Goal: Information Seeking & Learning: Learn about a topic

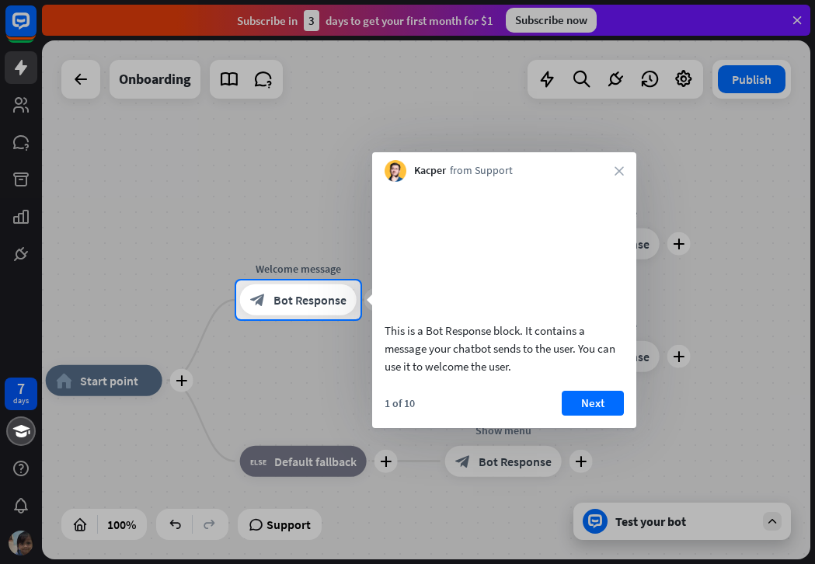
click at [679, 439] on div at bounding box center [407, 441] width 815 height 245
click at [595, 416] on button "Next" at bounding box center [593, 403] width 62 height 25
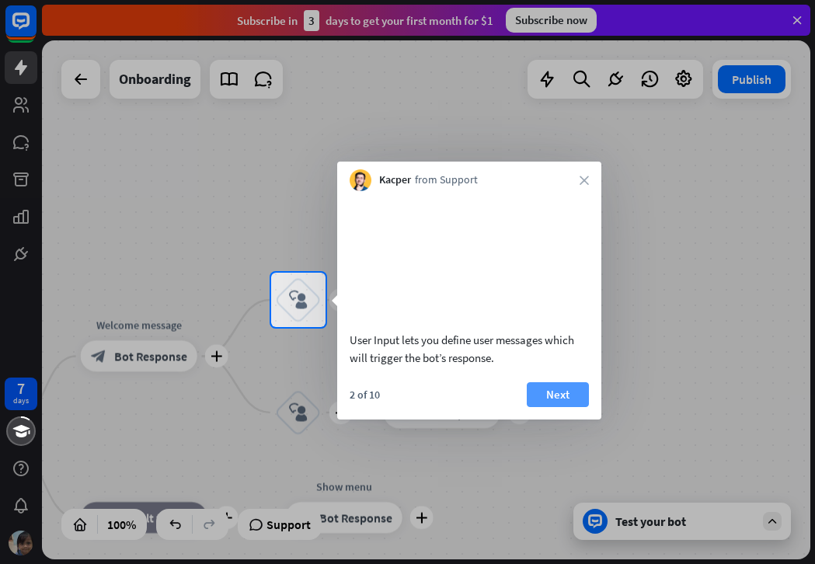
click at [553, 407] on button "Next" at bounding box center [558, 394] width 62 height 25
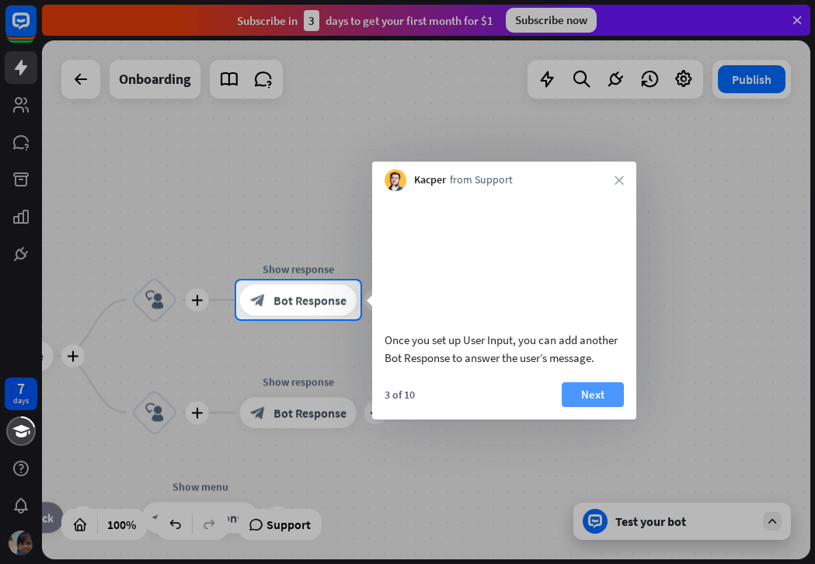
drag, startPoint x: 678, startPoint y: 317, endPoint x: 580, endPoint y: 406, distance: 132.5
click at [580, 406] on div "Once you set up User Input, you can add another Bot Response to answer the user…" at bounding box center [504, 305] width 264 height 228
click at [584, 407] on button "Next" at bounding box center [593, 394] width 62 height 25
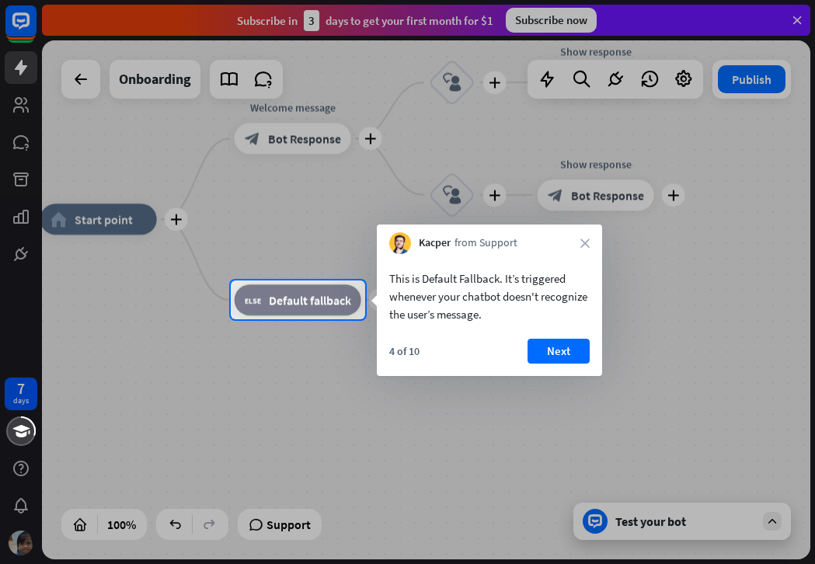
drag, startPoint x: 561, startPoint y: 347, endPoint x: 601, endPoint y: 357, distance: 40.7
click at [563, 348] on button "Next" at bounding box center [559, 351] width 62 height 25
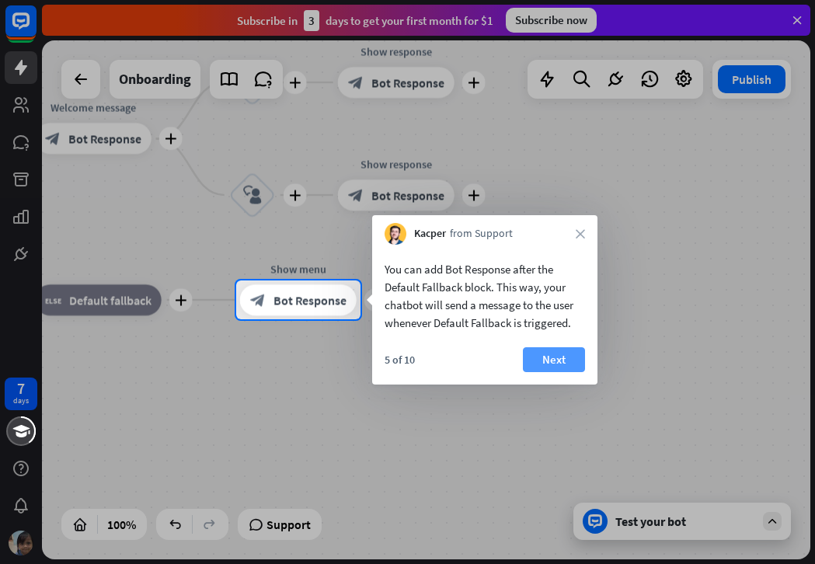
click at [533, 368] on button "Next" at bounding box center [554, 359] width 62 height 25
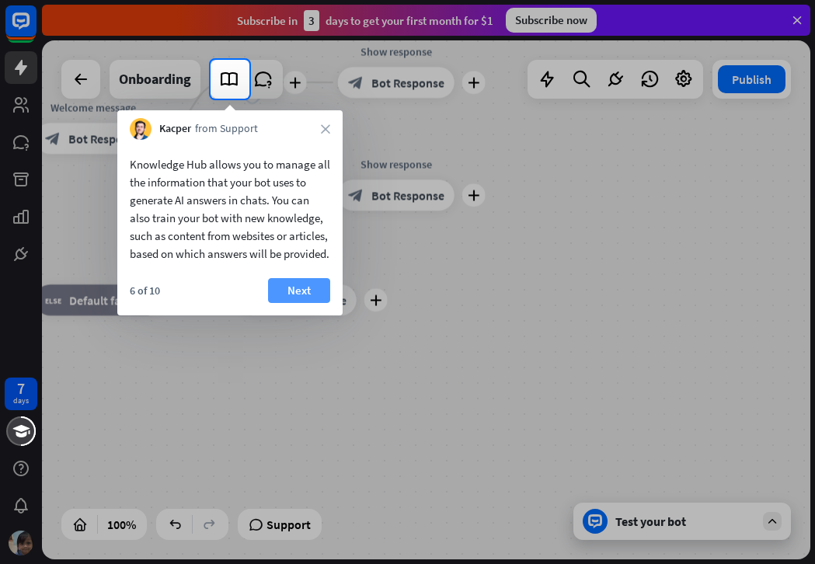
click at [296, 303] on button "Next" at bounding box center [299, 290] width 62 height 25
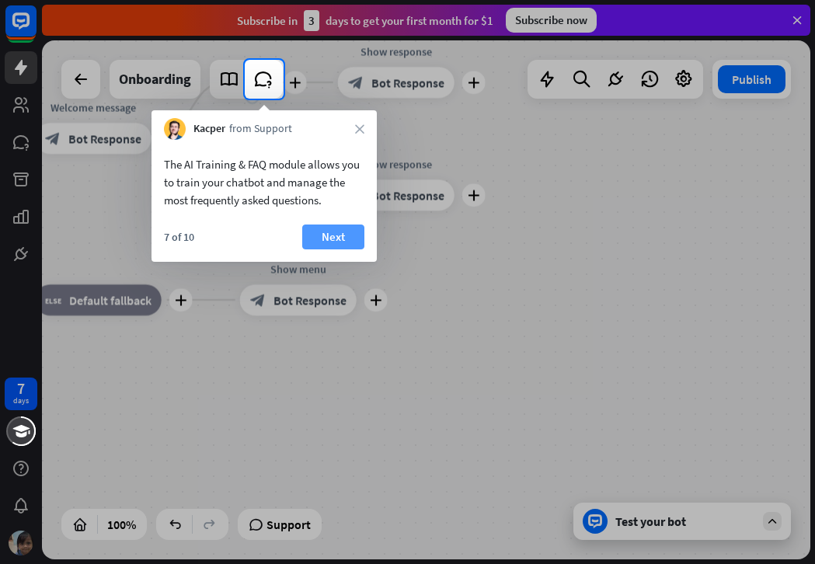
click at [355, 246] on button "Next" at bounding box center [333, 237] width 62 height 25
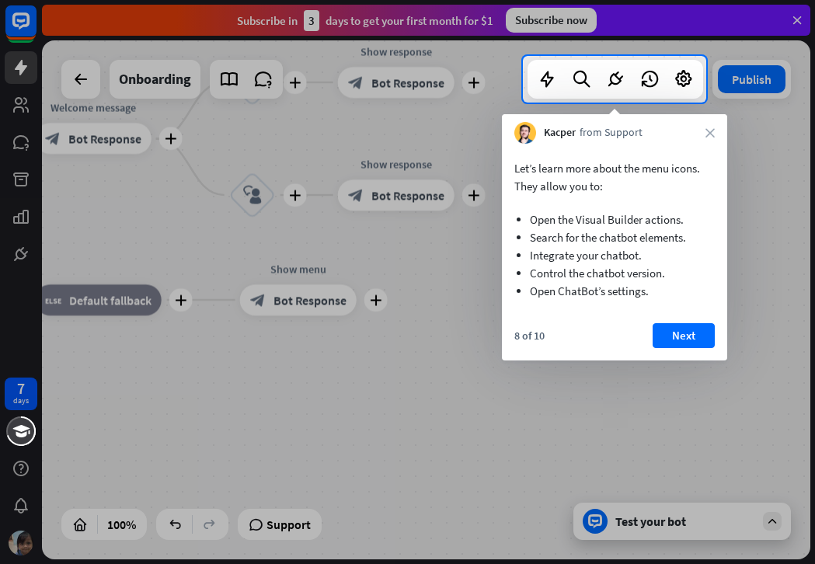
click at [678, 325] on button "Next" at bounding box center [684, 335] width 62 height 25
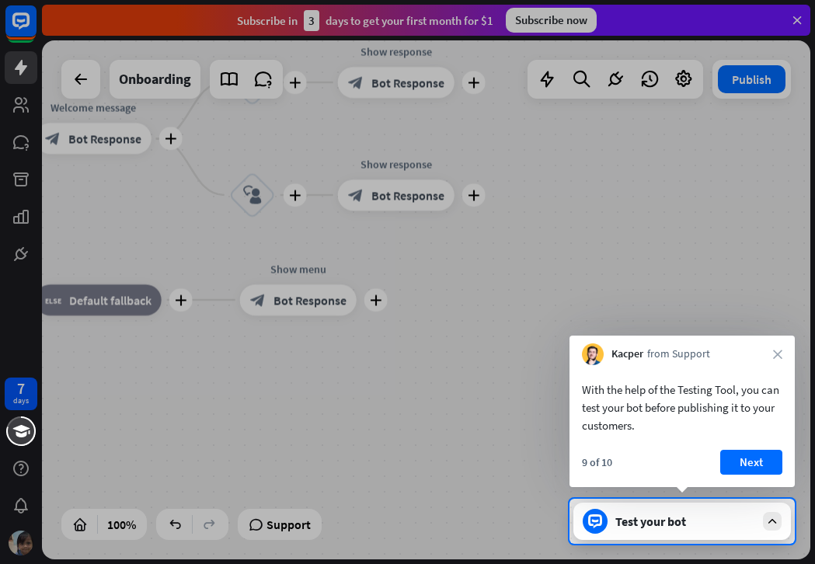
drag, startPoint x: 754, startPoint y: 459, endPoint x: 775, endPoint y: 448, distance: 23.6
click at [754, 459] on button "Next" at bounding box center [751, 462] width 62 height 25
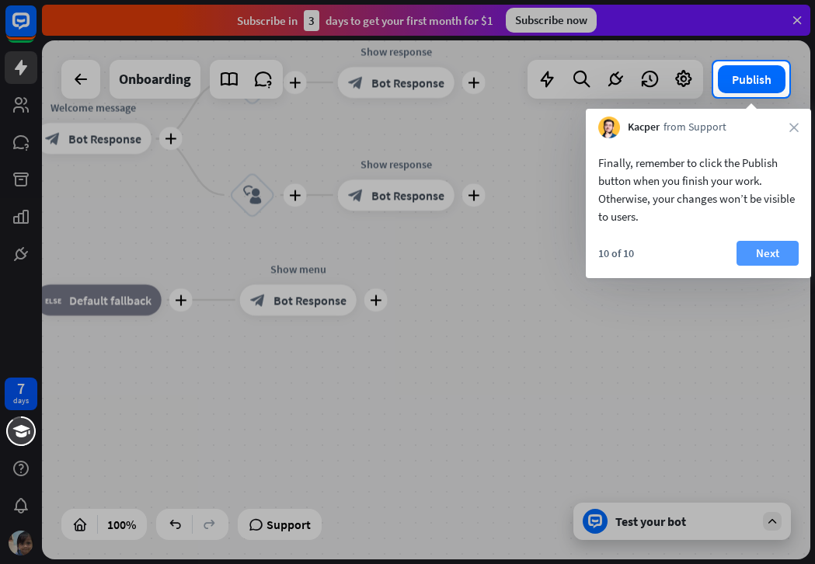
click at [754, 256] on button "Next" at bounding box center [768, 253] width 62 height 25
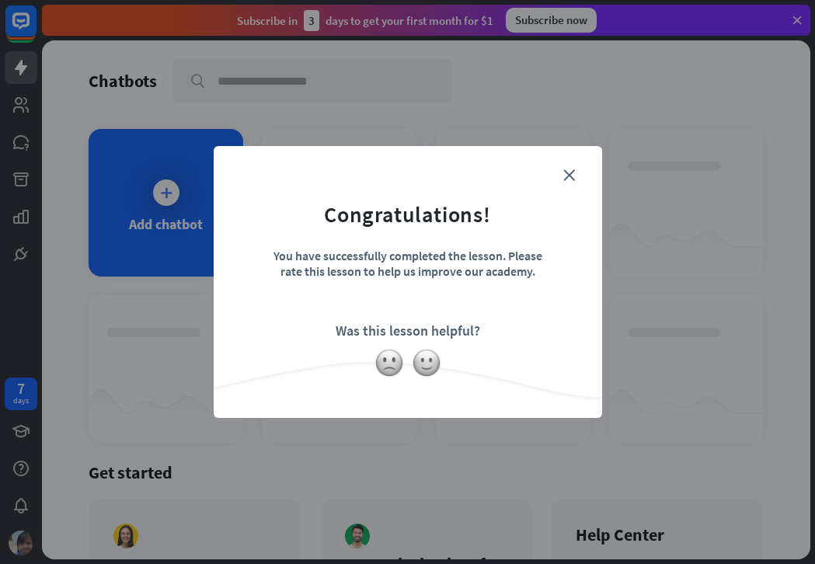
click at [573, 181] on form "Congratulations! You have successfully completed the lesson. Please rate this l…" at bounding box center [408, 258] width 350 height 186
click at [569, 176] on icon "close" at bounding box center [569, 175] width 12 height 12
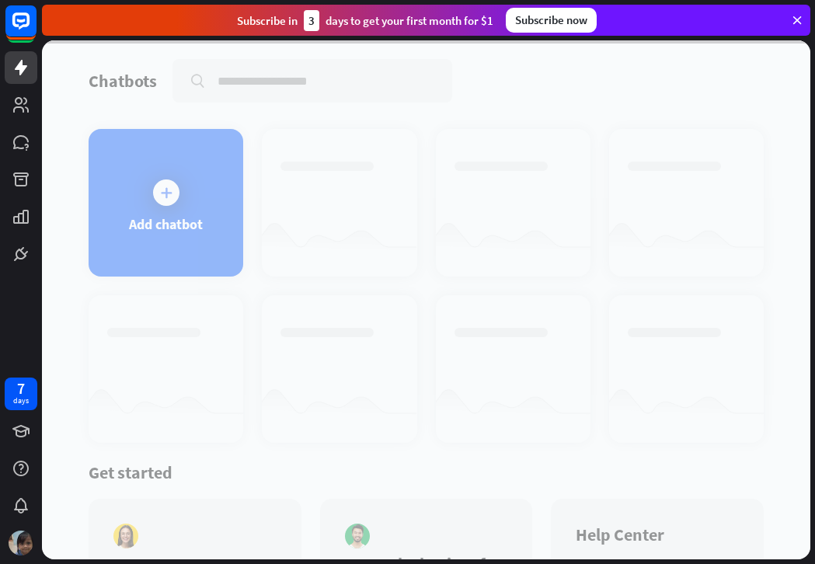
click at [176, 218] on div at bounding box center [426, 299] width 768 height 519
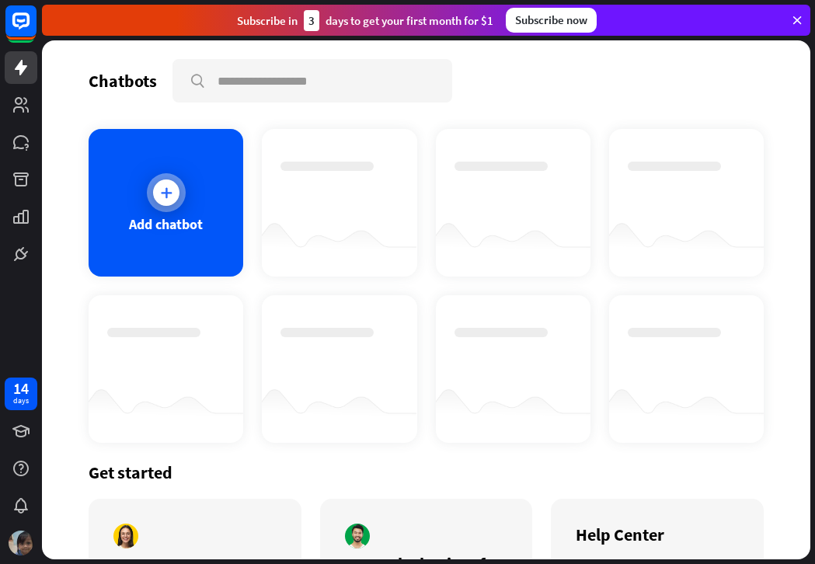
click at [179, 201] on div at bounding box center [166, 192] width 39 height 39
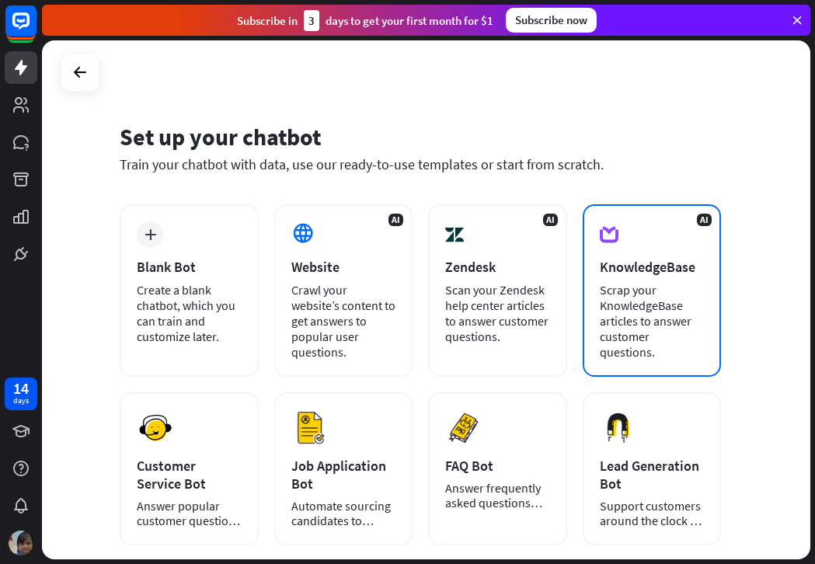
click at [667, 347] on div "Scrap your KnowledgeBase articles to answer customer questions." at bounding box center [652, 321] width 105 height 78
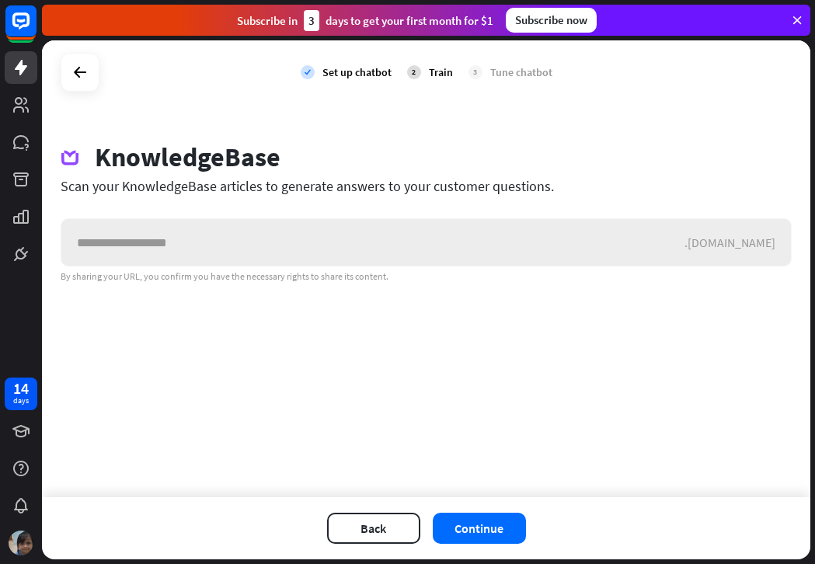
click at [257, 246] on input "text" at bounding box center [372, 242] width 623 height 47
click at [79, 76] on icon at bounding box center [80, 72] width 19 height 19
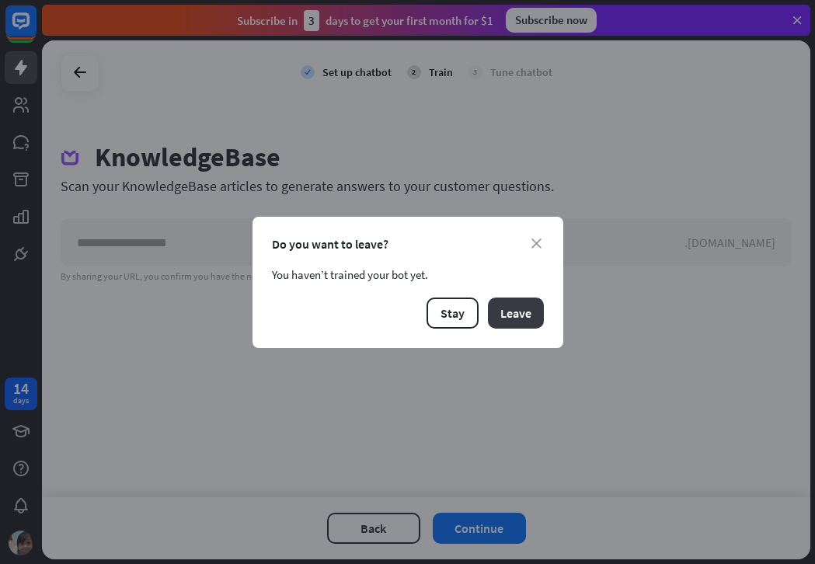
click at [499, 315] on button "Leave" at bounding box center [516, 313] width 56 height 31
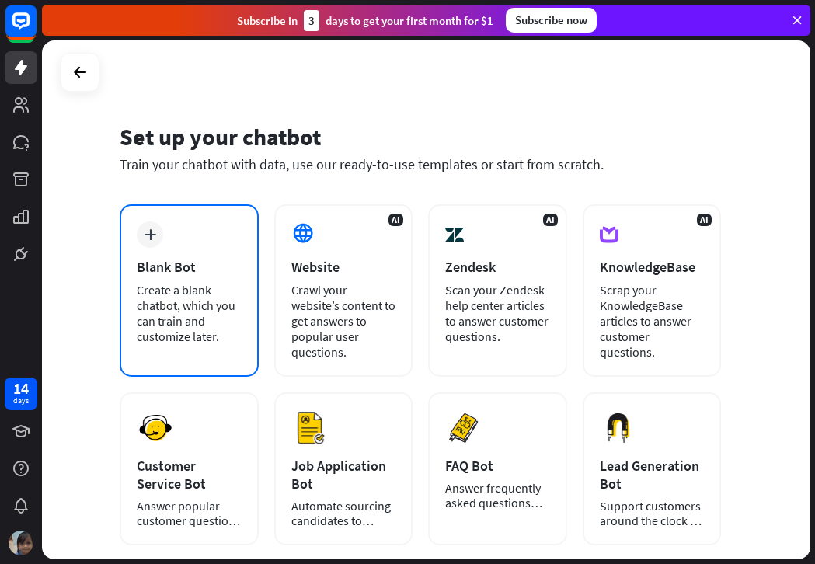
click at [171, 288] on div "Create a blank chatbot, which you can train and customize later." at bounding box center [189, 313] width 105 height 62
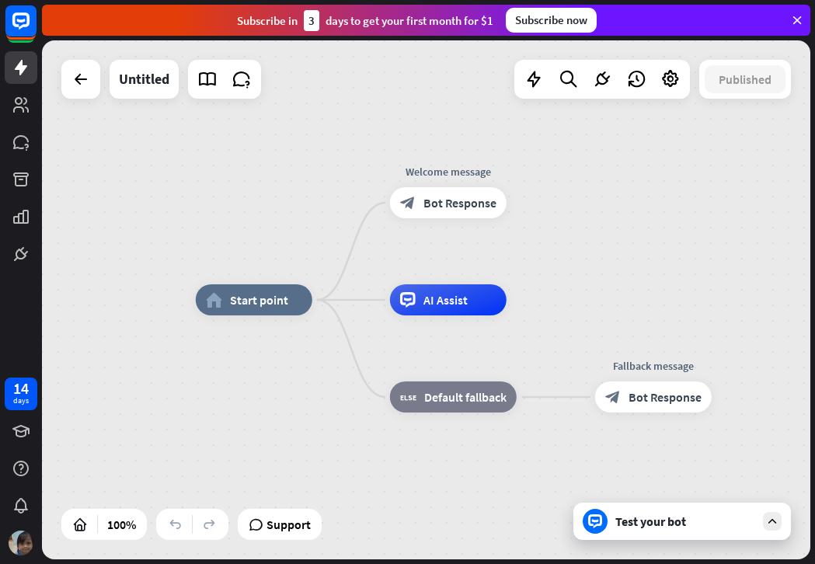
click at [763, 529] on div "Test your bot" at bounding box center [682, 521] width 218 height 37
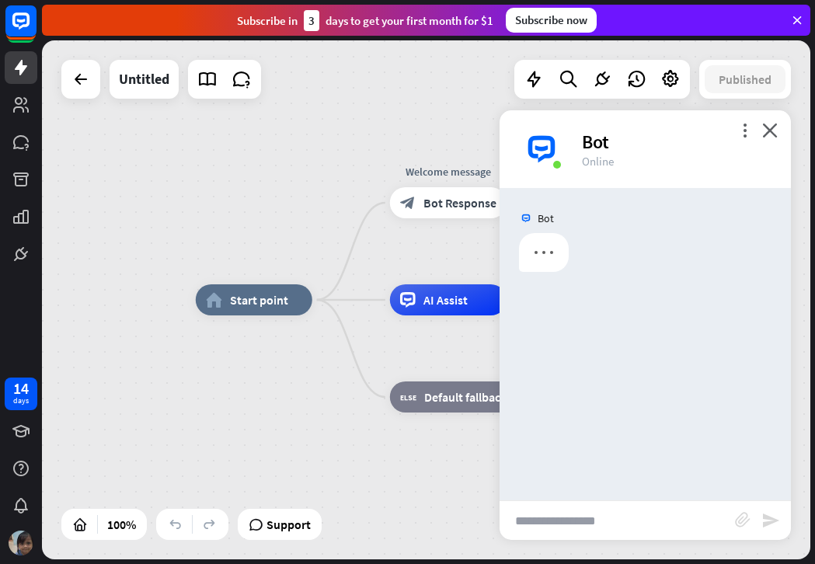
click at [625, 519] on input "text" at bounding box center [617, 520] width 235 height 39
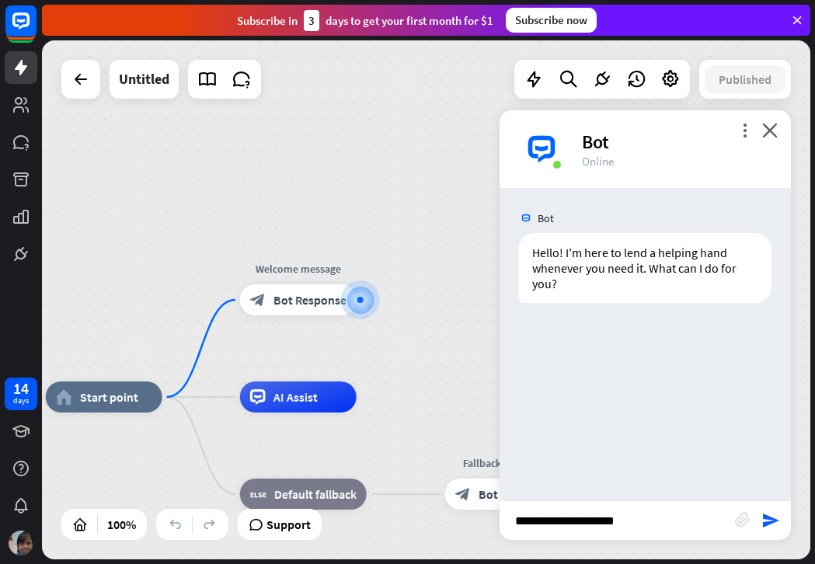
type input "**********"
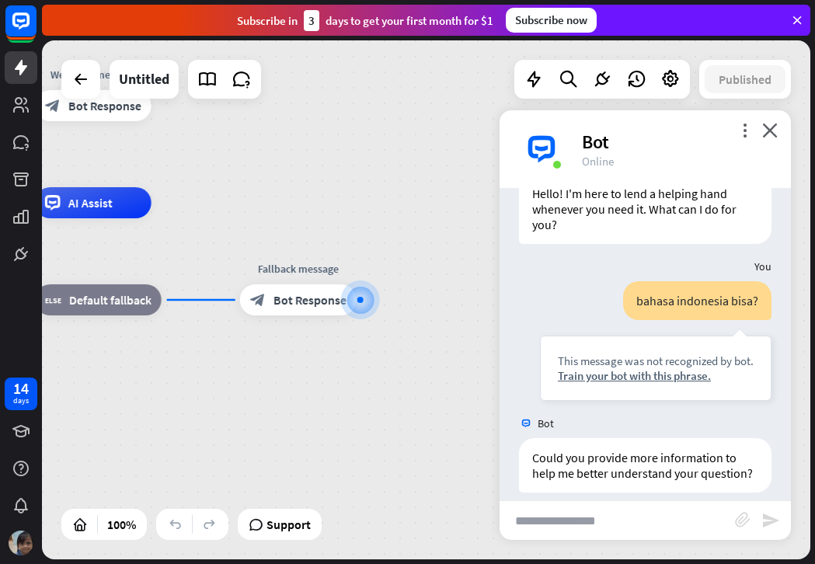
scroll to position [90, 0]
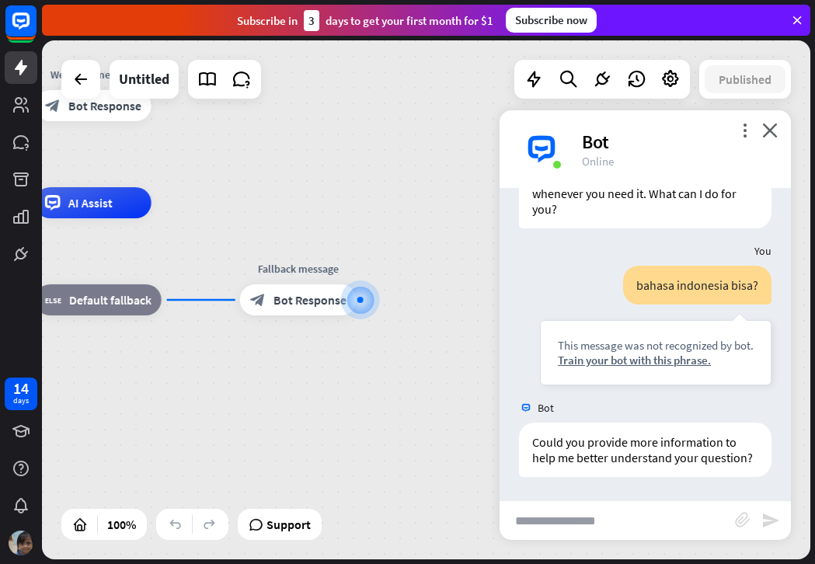
click at [639, 522] on input "text" at bounding box center [617, 520] width 235 height 39
type input "**********"
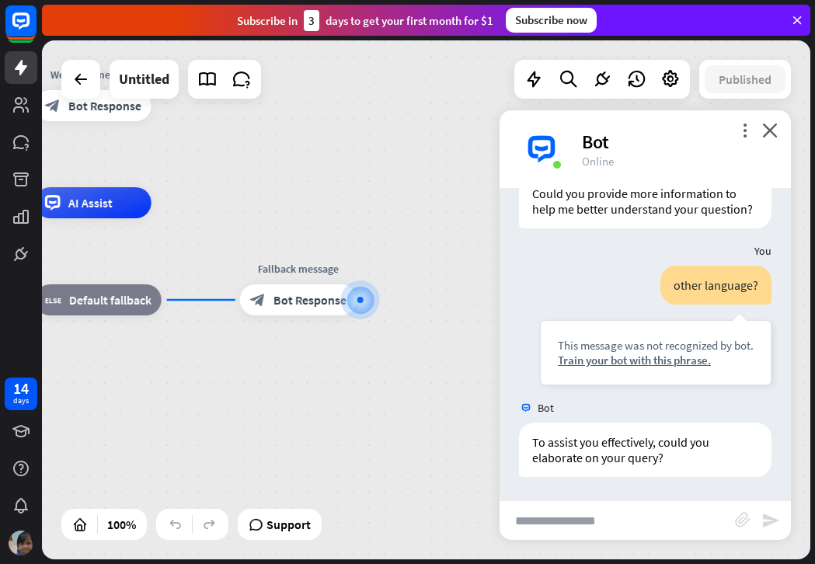
scroll to position [339, 0]
click at [627, 516] on input "text" at bounding box center [617, 520] width 235 height 39
type input "***"
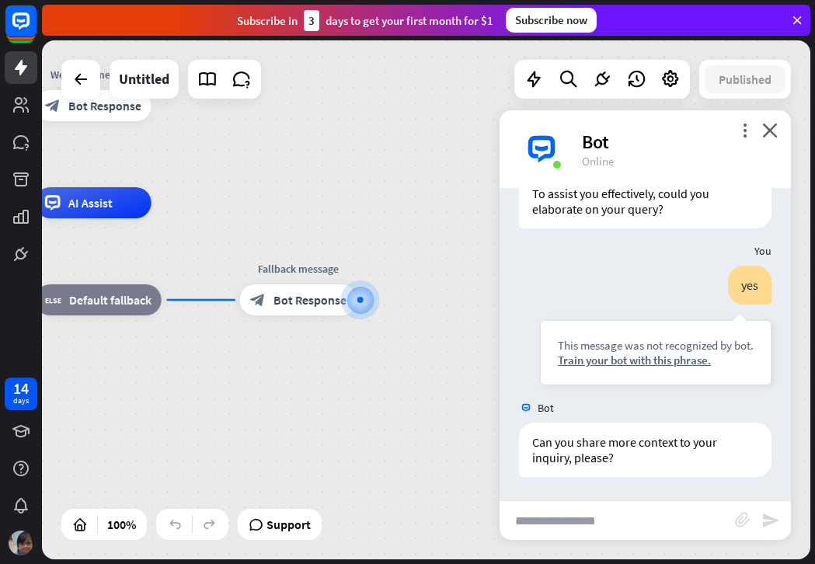
scroll to position [587, 0]
drag, startPoint x: 533, startPoint y: 503, endPoint x: 559, endPoint y: 524, distance: 32.6
click at [533, 504] on input "text" at bounding box center [617, 520] width 235 height 39
click at [559, 526] on input "text" at bounding box center [617, 520] width 235 height 39
type input "**********"
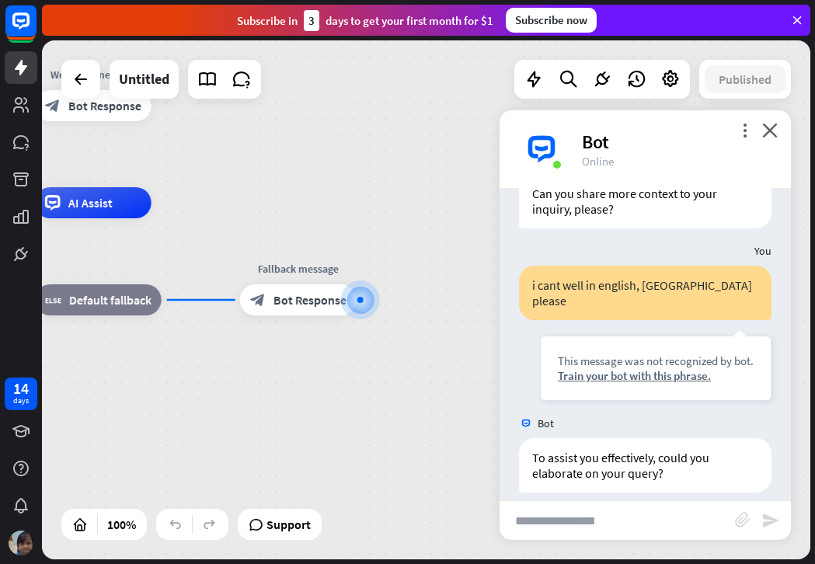
scroll to position [836, 0]
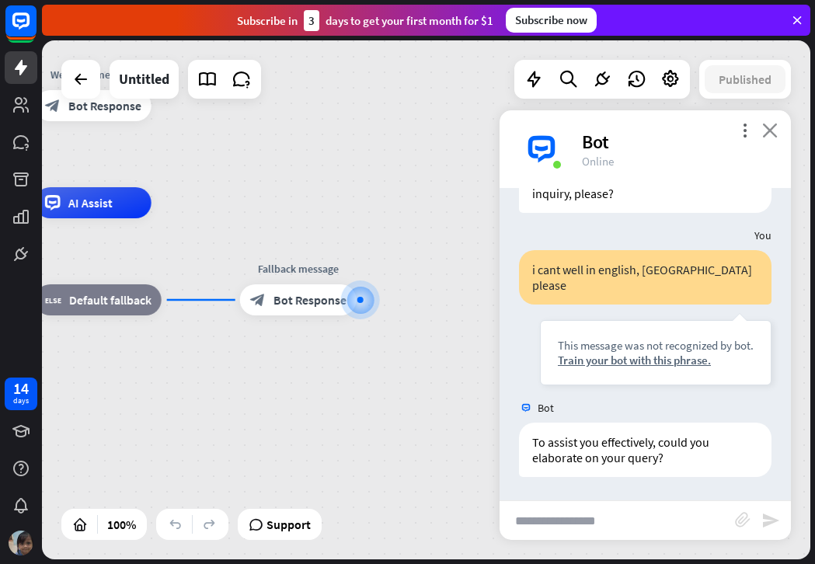
click at [774, 124] on icon "close" at bounding box center [770, 130] width 16 height 15
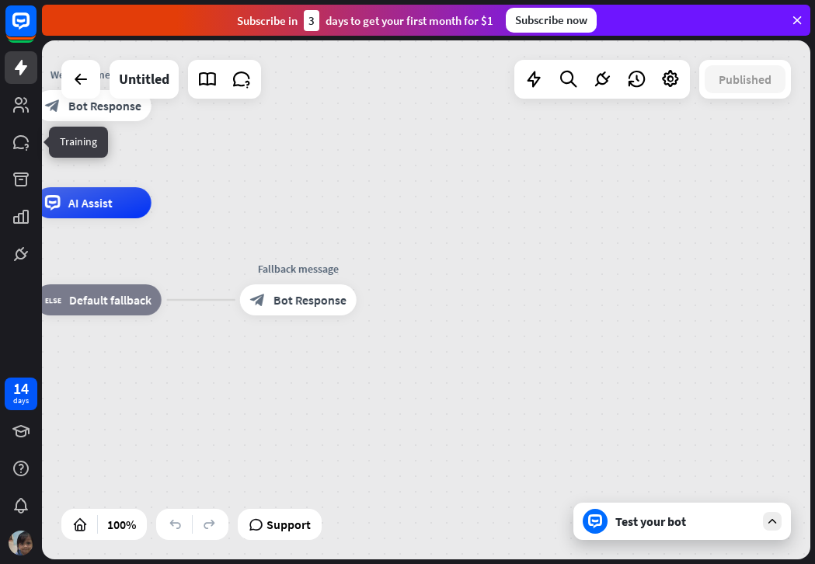
click at [2, 127] on div at bounding box center [21, 135] width 42 height 270
click at [15, 107] on icon at bounding box center [21, 105] width 16 height 16
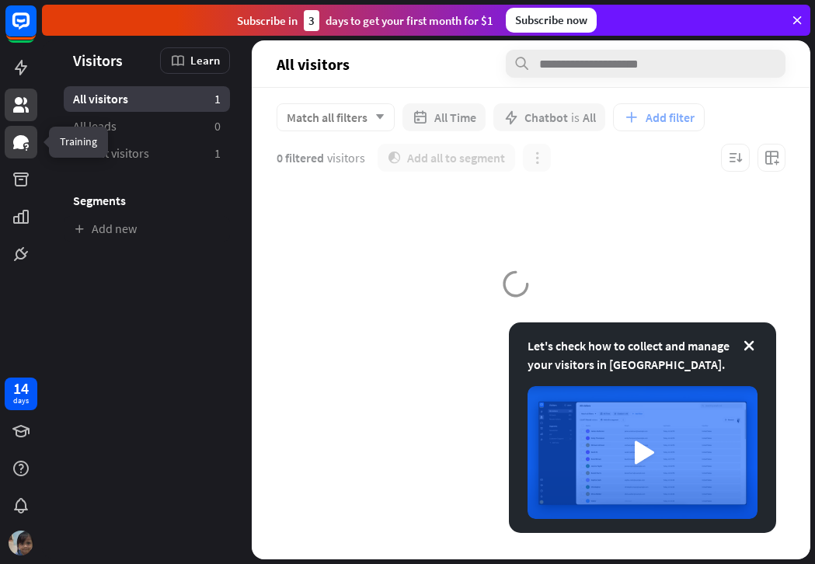
click at [22, 152] on link at bounding box center [21, 142] width 33 height 33
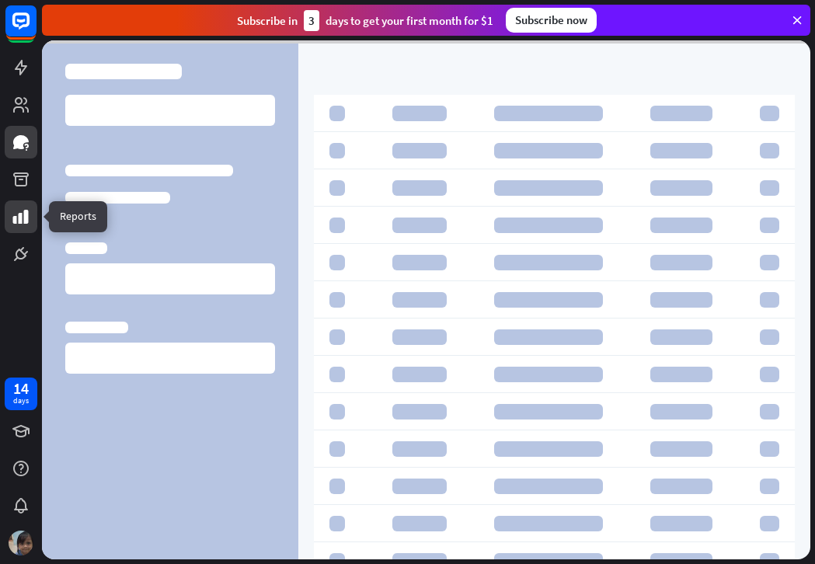
click at [20, 211] on icon at bounding box center [21, 216] width 19 height 19
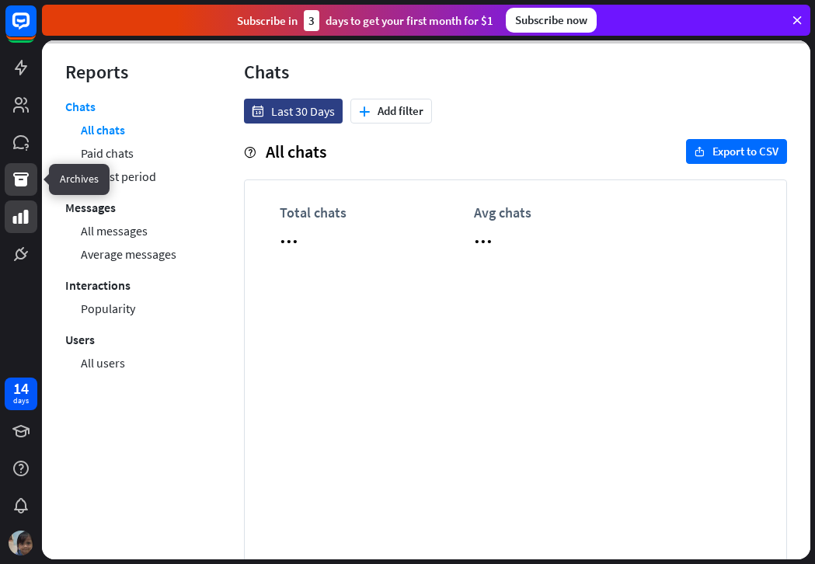
drag, startPoint x: 21, startPoint y: 180, endPoint x: 44, endPoint y: 244, distance: 67.6
click at [21, 180] on icon at bounding box center [21, 179] width 16 height 14
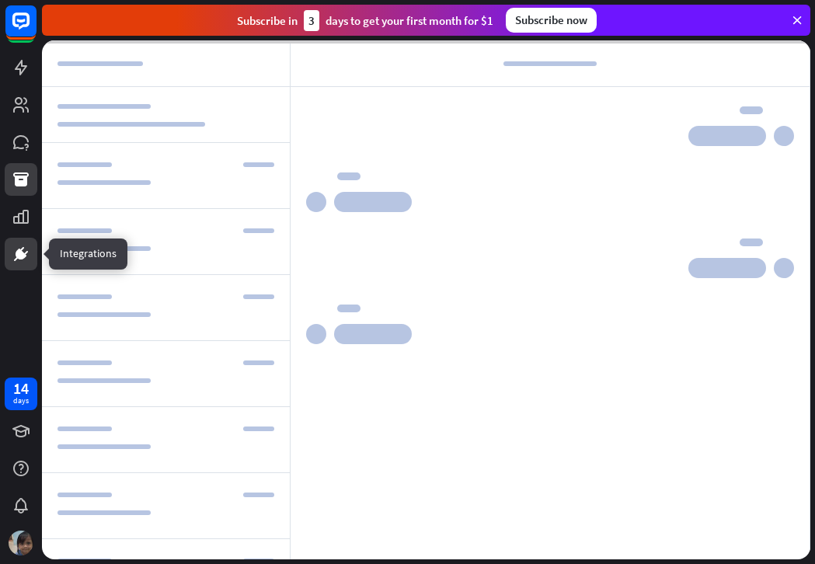
click at [20, 256] on icon at bounding box center [20, 253] width 9 height 9
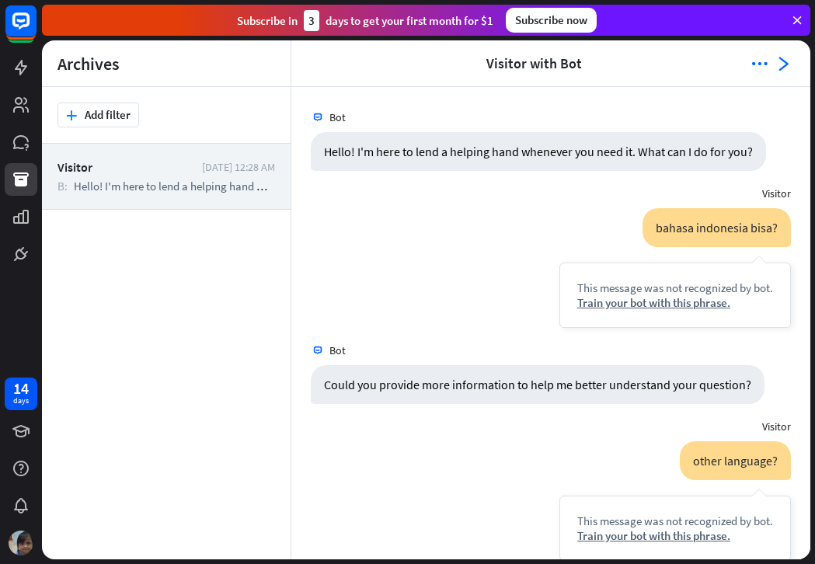
scroll to position [567, 0]
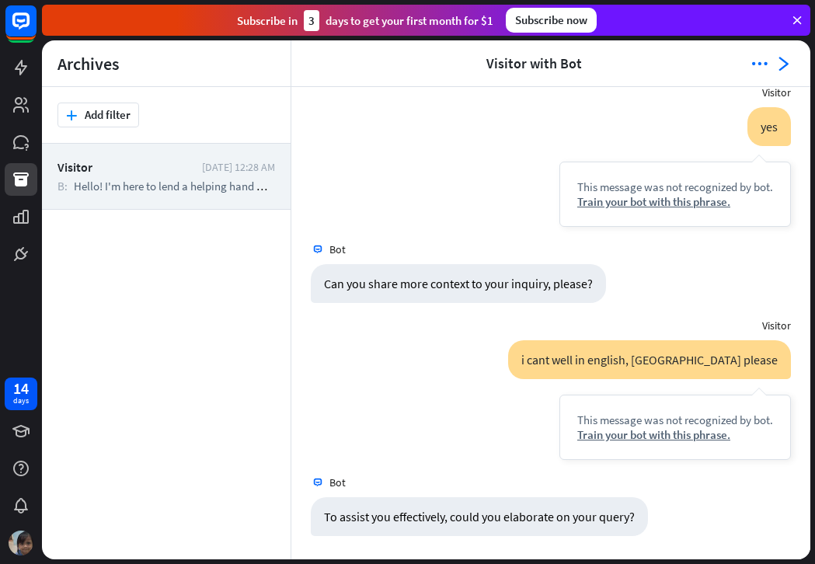
click at [797, 19] on icon at bounding box center [797, 20] width 14 height 14
